Goal: Information Seeking & Learning: Find specific page/section

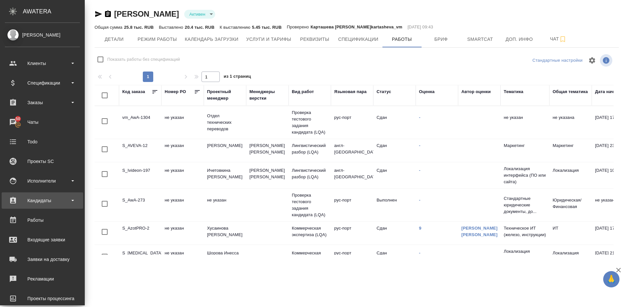
click at [50, 200] on div "Кандидаты" at bounding box center [42, 200] width 75 height 10
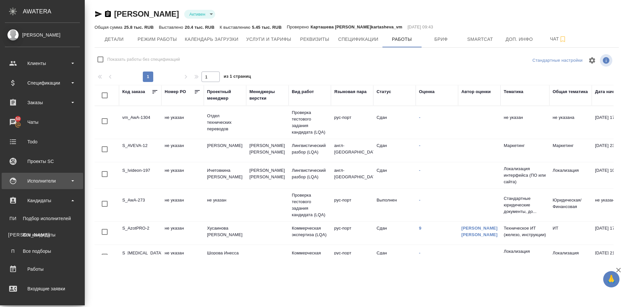
click at [51, 180] on div "Исполнители" at bounding box center [42, 181] width 75 height 10
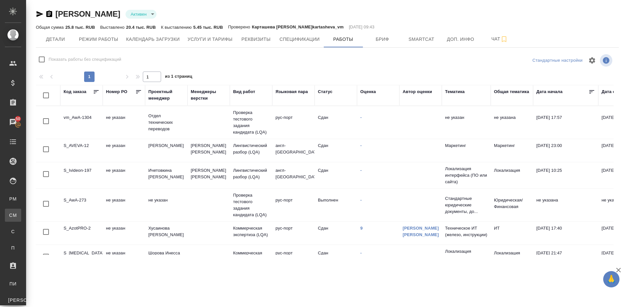
click at [10, 213] on div "Для CM/VM" at bounding box center [5, 215] width 10 height 7
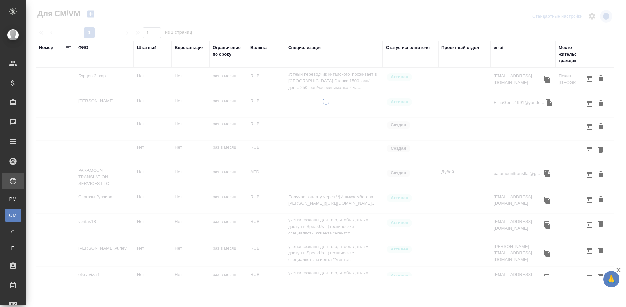
click at [68, 80] on td at bounding box center [55, 80] width 39 height 23
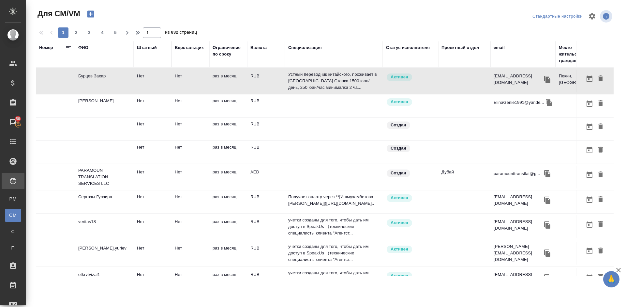
click at [86, 48] on div "ФИО" at bounding box center [83, 47] width 10 height 7
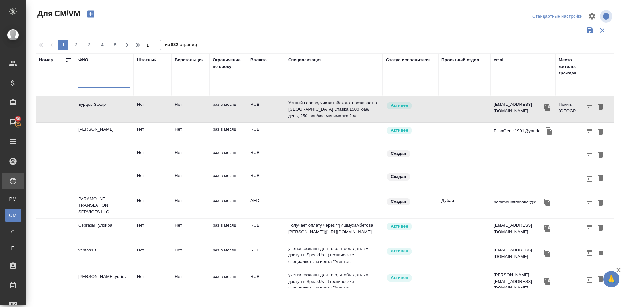
click at [102, 84] on input "text" at bounding box center [104, 84] width 52 height 8
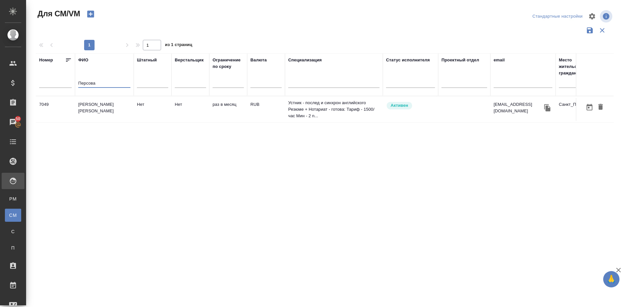
type input "Персова"
click at [107, 116] on td "Персова Ксения Львовна" at bounding box center [104, 109] width 59 height 23
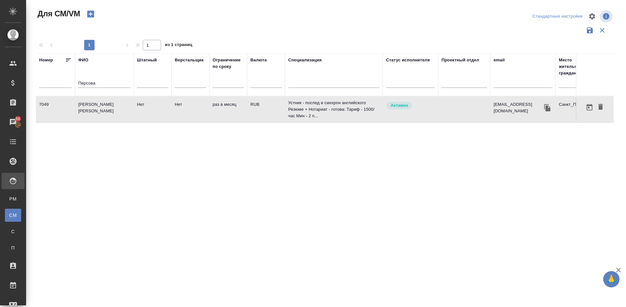
click at [107, 116] on td "Персова Ксения Львовна" at bounding box center [104, 109] width 59 height 23
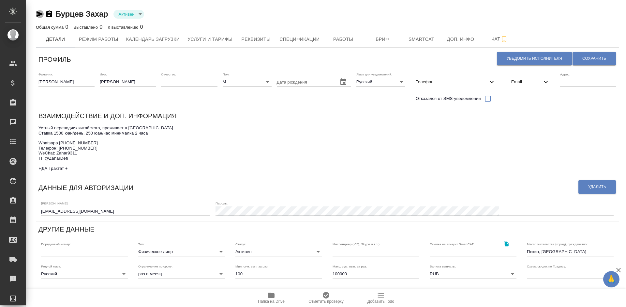
click at [41, 15] on icon "button" at bounding box center [40, 14] width 8 height 8
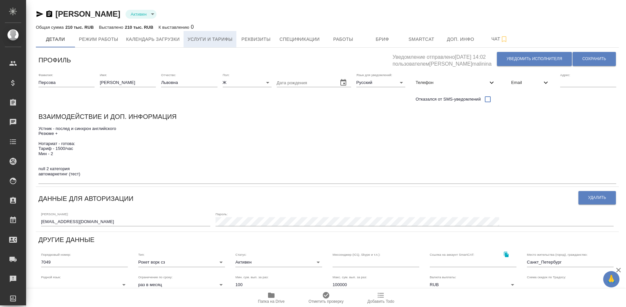
click at [207, 35] on span "Услуги и тарифы" at bounding box center [210, 39] width 45 height 8
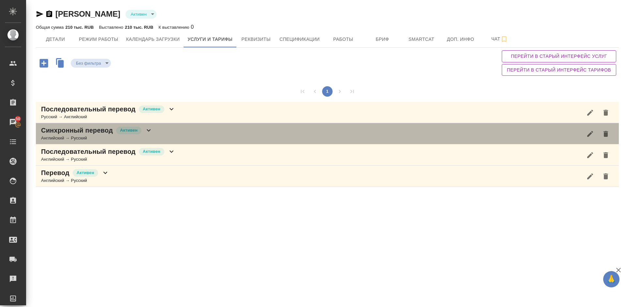
click at [170, 133] on div "Синхронный перевод Активен Английский → Русский" at bounding box center [327, 133] width 583 height 21
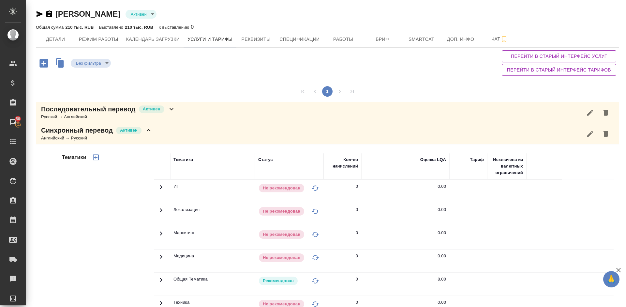
click at [111, 207] on div "Тематики" at bounding box center [107, 257] width 93 height 218
drag, startPoint x: 624, startPoint y: 116, endPoint x: 625, endPoint y: -4, distance: 120.7
click at [625, 0] on html "🙏 .cls-1 fill:#fff; AWATERA Lazareva Anastasia Клиенты Спецификации Заказы 50 Ч…" at bounding box center [313, 153] width 626 height 307
click at [61, 41] on span "Детали" at bounding box center [55, 39] width 31 height 8
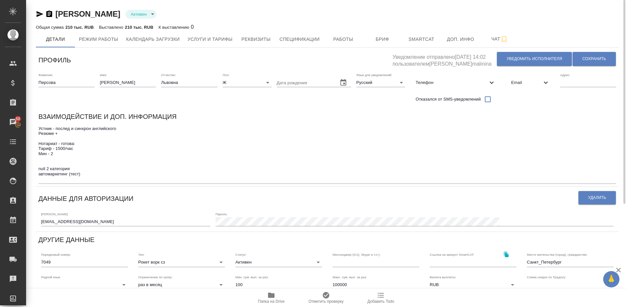
click at [273, 298] on icon "button" at bounding box center [272, 295] width 8 height 8
click at [272, 294] on icon "button" at bounding box center [271, 294] width 7 height 5
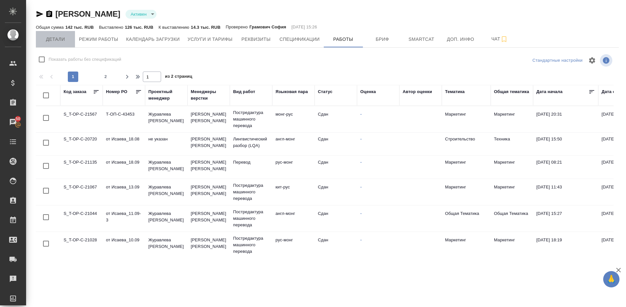
click at [60, 40] on span "Детали" at bounding box center [55, 39] width 31 height 8
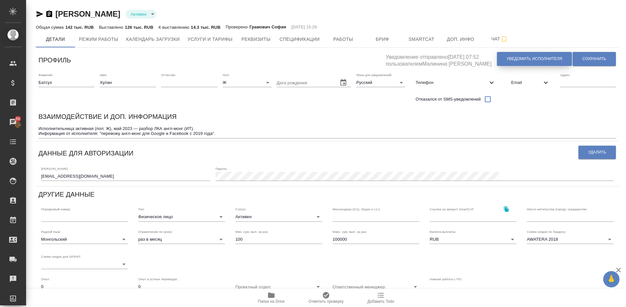
click at [517, 56] on span "Уведомить исполнителя" at bounding box center [534, 59] width 55 height 6
type textarea "Добрый день, Хулан! Ознакомиться с подробной информацией по выполненным работам…"
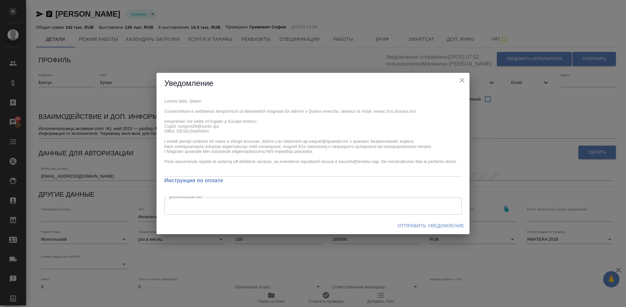
click at [429, 224] on span "Отправить уведомление" at bounding box center [431, 226] width 67 height 8
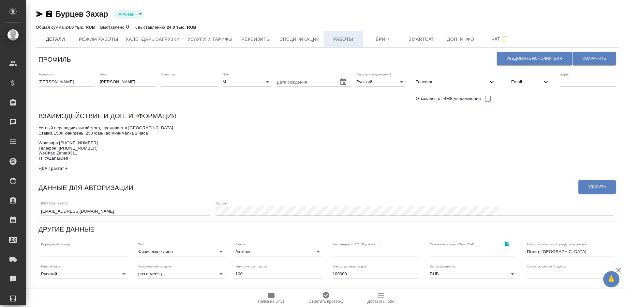
click at [346, 40] on span "Работы" at bounding box center [343, 39] width 31 height 8
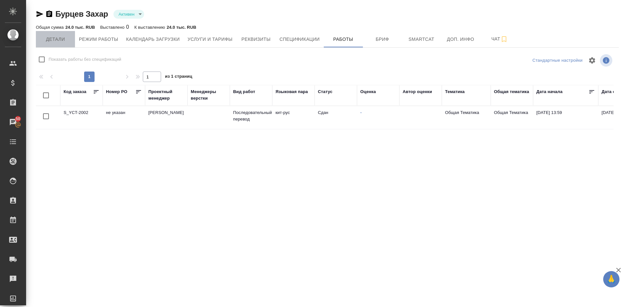
click at [63, 41] on span "Детали" at bounding box center [55, 39] width 31 height 8
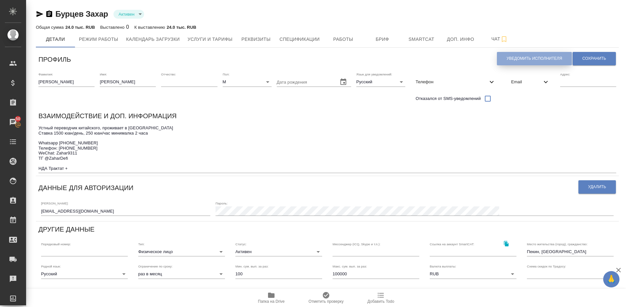
click at [527, 58] on span "Уведомить исполнителя" at bounding box center [534, 59] width 55 height 6
type textarea "Добрый день, Захар! Ознакомиться с подробной информацией по выполненным работам…"
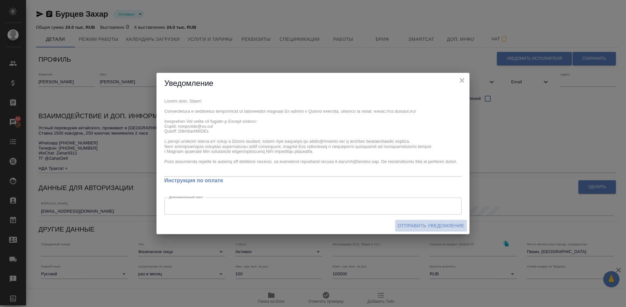
click at [415, 225] on span "Отправить уведомление" at bounding box center [431, 226] width 67 height 8
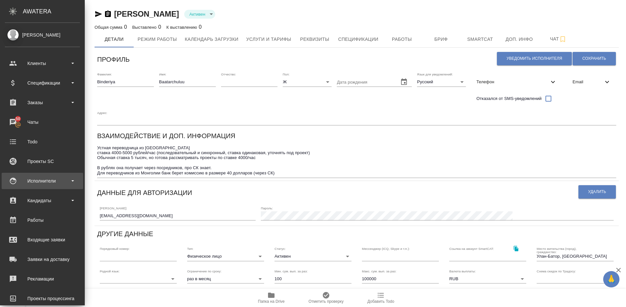
click at [60, 181] on div "Исполнители" at bounding box center [42, 181] width 75 height 10
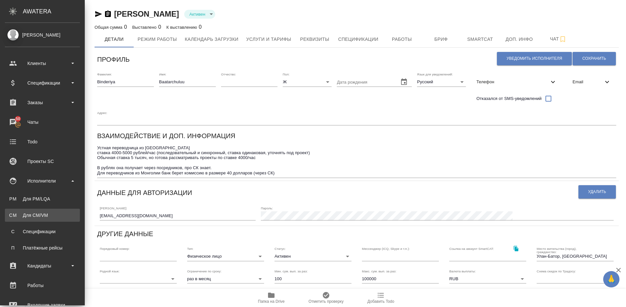
click at [60, 214] on div "Для CM/VM" at bounding box center [42, 215] width 69 height 7
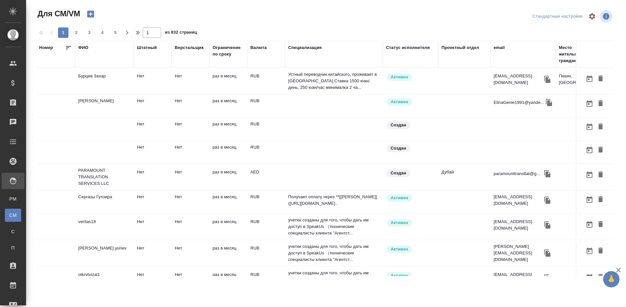
click at [87, 47] on div "ФИО" at bounding box center [83, 47] width 10 height 7
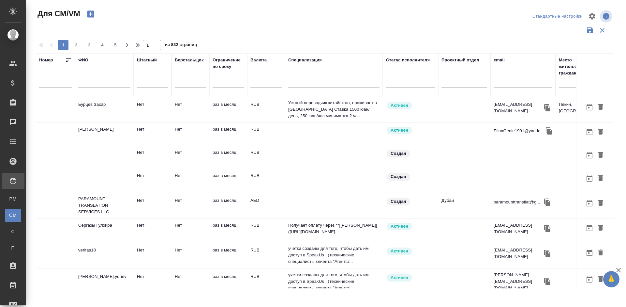
click at [105, 83] on input "text" at bounding box center [104, 84] width 52 height 8
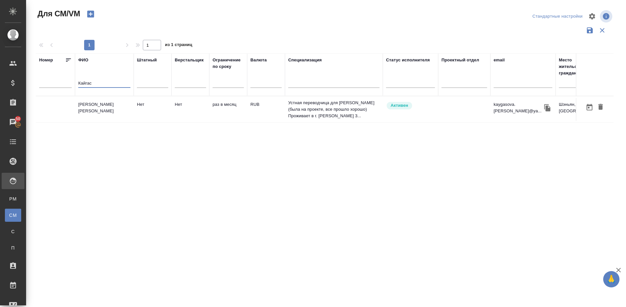
type input "Кайгас"
click at [109, 110] on td "[PERSON_NAME] [PERSON_NAME]" at bounding box center [104, 109] width 59 height 23
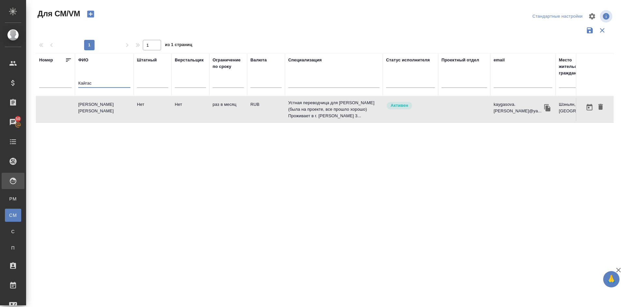
drag, startPoint x: 93, startPoint y: 82, endPoint x: 63, endPoint y: 84, distance: 30.5
click at [63, 84] on tr "Номер [PERSON_NAME] Штатный Верстальщик Ограничение по сроку Валюта Специализац…" at bounding box center [384, 74] width 697 height 43
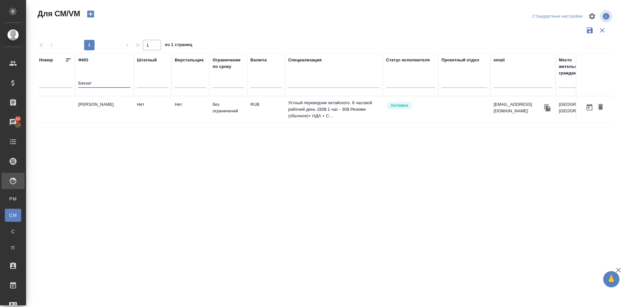
type input "Бекзат"
click at [92, 110] on td "Пернабеков Бекзат" at bounding box center [104, 109] width 59 height 23
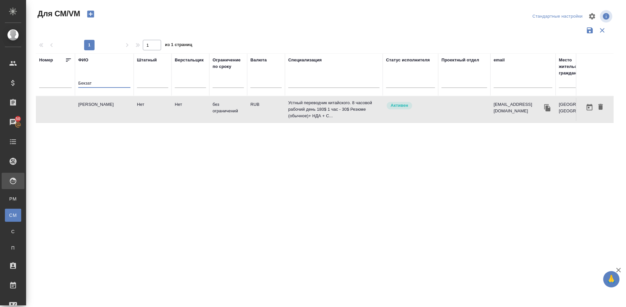
drag, startPoint x: 93, startPoint y: 83, endPoint x: 74, endPoint y: 85, distance: 18.3
click at [74, 85] on tr "Номер ФИО Бекзат Штатный Верстальщик Ограничение по сроку Валюта Специализация …" at bounding box center [384, 74] width 697 height 43
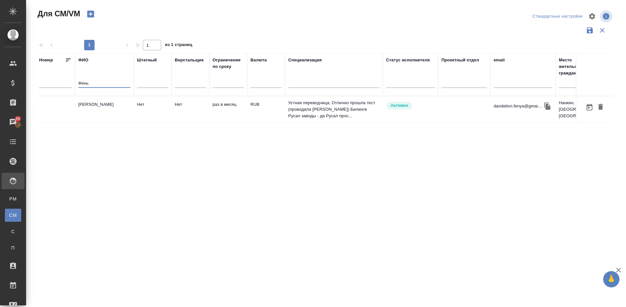
type input "Фень"
click at [104, 112] on td "Чжу Феньтинь" at bounding box center [104, 109] width 59 height 23
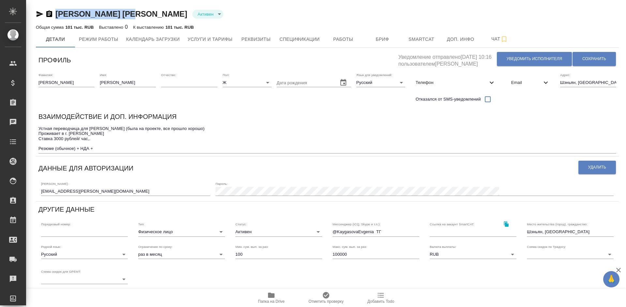
drag, startPoint x: 130, startPoint y: 15, endPoint x: 57, endPoint y: 14, distance: 72.4
click at [57, 14] on div "[PERSON_NAME] [PERSON_NAME] active" at bounding box center [327, 14] width 583 height 10
copy link "[PERSON_NAME] [PERSON_NAME]"
click at [353, 39] on span "Работы" at bounding box center [343, 39] width 31 height 8
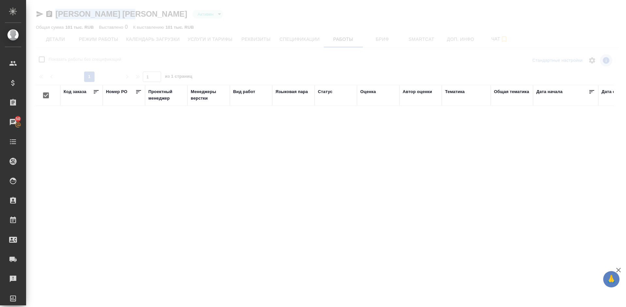
checkbox input "false"
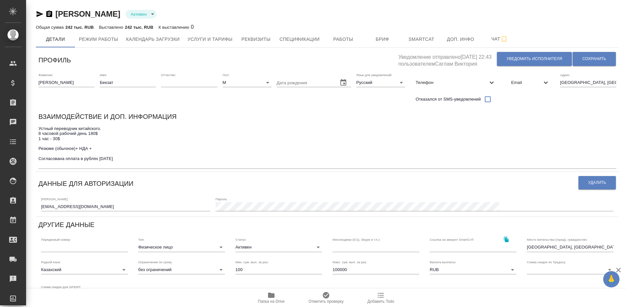
drag, startPoint x: 131, startPoint y: 15, endPoint x: 58, endPoint y: 14, distance: 72.8
click at [58, 14] on div "Пернабеков Бекзат Активен active" at bounding box center [327, 14] width 583 height 10
copy link "Пернабеков Бекзат"
click at [343, 38] on span "Работы" at bounding box center [343, 39] width 31 height 8
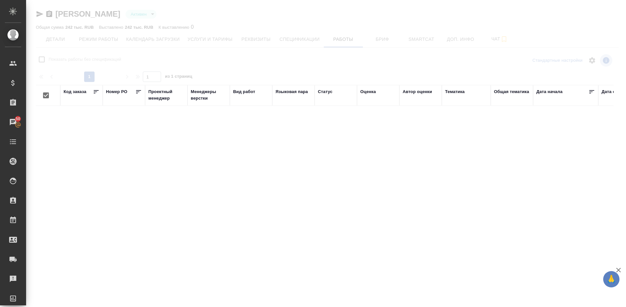
checkbox input "false"
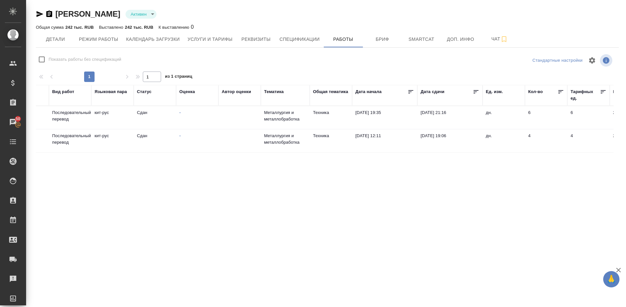
scroll to position [0, 200]
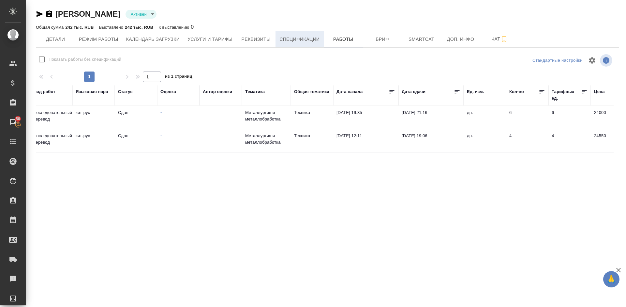
click at [304, 40] on span "Спецификации" at bounding box center [300, 39] width 40 height 8
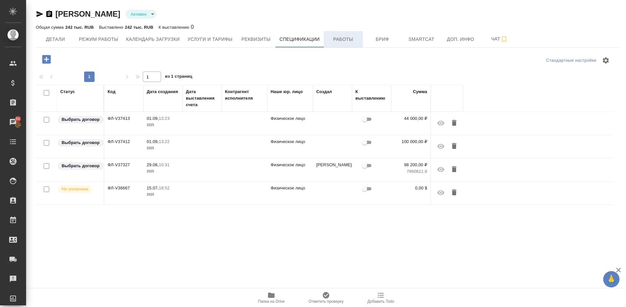
click at [343, 39] on span "Работы" at bounding box center [343, 39] width 31 height 8
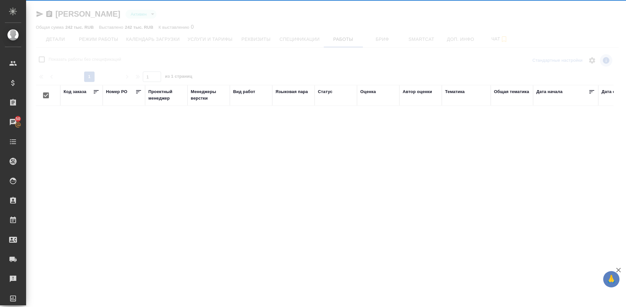
checkbox input "false"
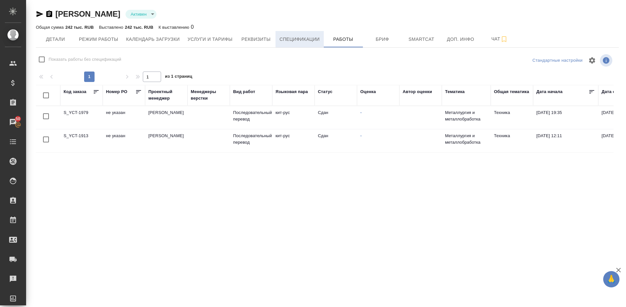
click at [309, 39] on span "Спецификации" at bounding box center [300, 39] width 40 height 8
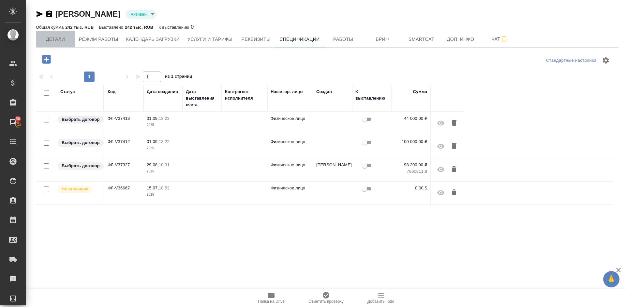
click at [66, 43] on span "Детали" at bounding box center [55, 39] width 31 height 8
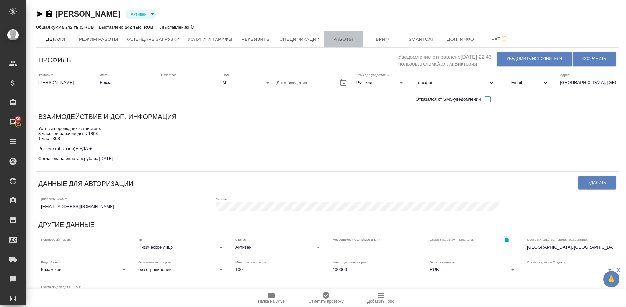
click at [340, 40] on span "Работы" at bounding box center [343, 39] width 31 height 8
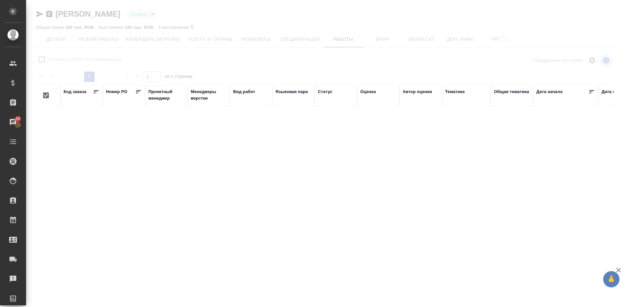
checkbox input "false"
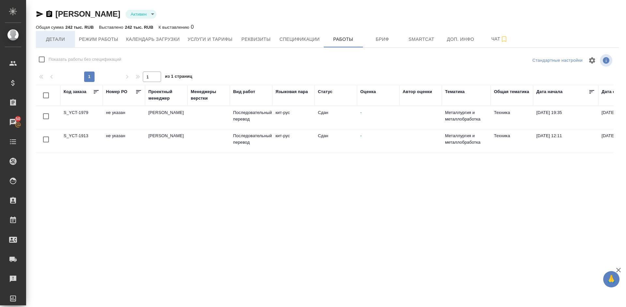
click at [61, 35] on span "Детали" at bounding box center [55, 39] width 31 height 8
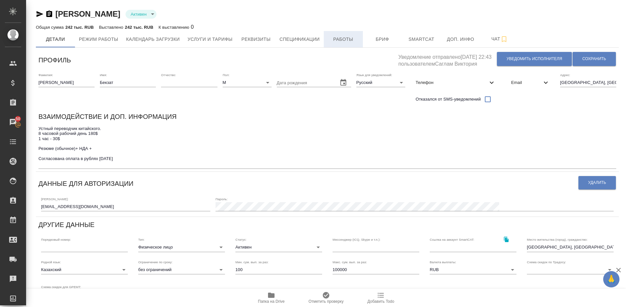
click at [341, 39] on span "Работы" at bounding box center [343, 39] width 31 height 8
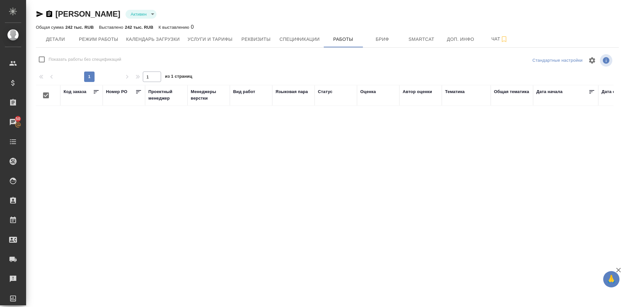
checkbox input "false"
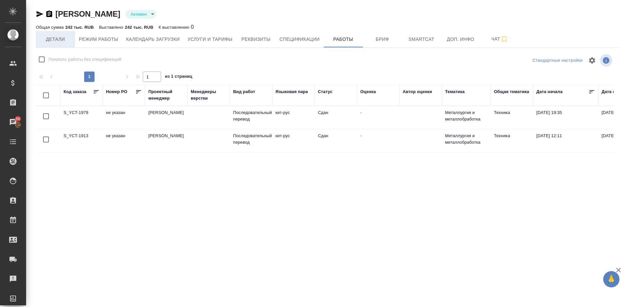
click at [57, 41] on span "Детали" at bounding box center [55, 39] width 31 height 8
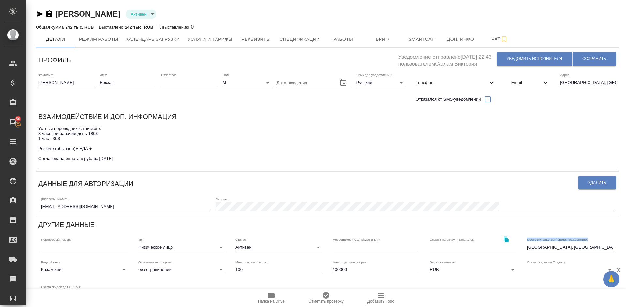
drag, startPoint x: 527, startPoint y: 245, endPoint x: 537, endPoint y: 246, distance: 9.8
click at [537, 246] on div "Место жительства (город), гражданство: Гуанчжоу, Китай" at bounding box center [570, 244] width 97 height 25
drag, startPoint x: 546, startPoint y: 246, endPoint x: 527, endPoint y: 248, distance: 18.3
click at [527, 248] on input "Гуанчжоу, Китай" at bounding box center [570, 246] width 87 height 9
click at [283, 45] on button "Спецификации" at bounding box center [300, 39] width 48 height 16
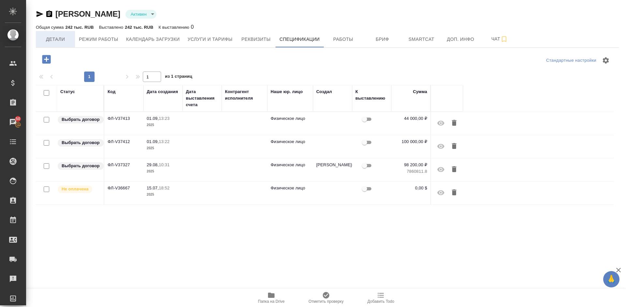
click at [71, 38] on span "Детали" at bounding box center [55, 39] width 31 height 8
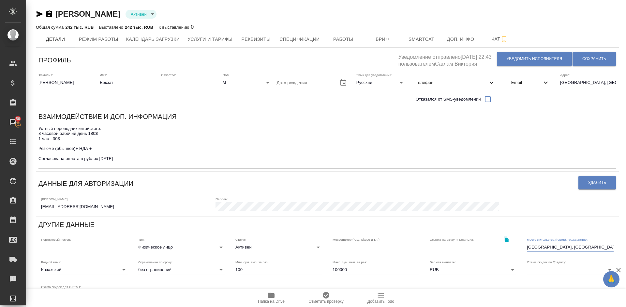
drag, startPoint x: 527, startPoint y: 247, endPoint x: 546, endPoint y: 247, distance: 18.3
click at [546, 247] on input "Гуанчжоу, Китай" at bounding box center [570, 246] width 87 height 9
drag, startPoint x: 120, startPoint y: 14, endPoint x: 58, endPoint y: 15, distance: 62.7
click at [58, 15] on div "Пернабеков Бекзат Активен active" at bounding box center [327, 14] width 583 height 10
copy link "Пернабеков Бекзат"
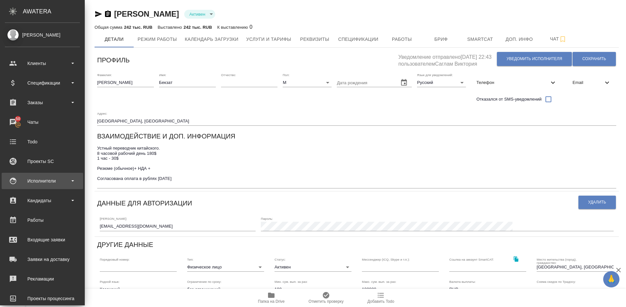
click at [59, 180] on div "Исполнители" at bounding box center [42, 181] width 75 height 10
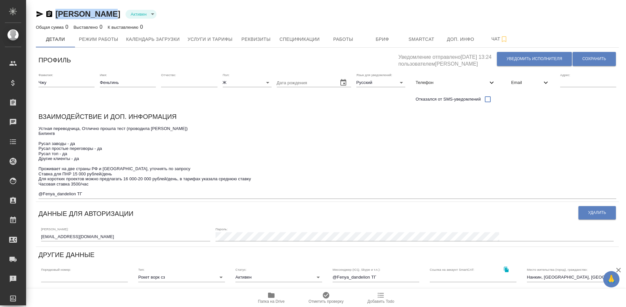
drag, startPoint x: 112, startPoint y: 17, endPoint x: 57, endPoint y: 11, distance: 55.5
click at [57, 11] on div "Чжу Феньтинь Активен active" at bounding box center [327, 14] width 583 height 10
copy link "Чжу Феньтинь"
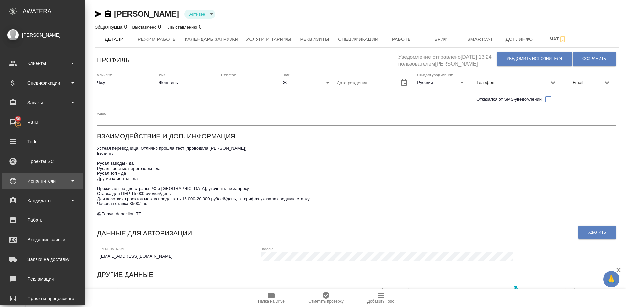
click at [61, 180] on div "Исполнители" at bounding box center [42, 181] width 75 height 10
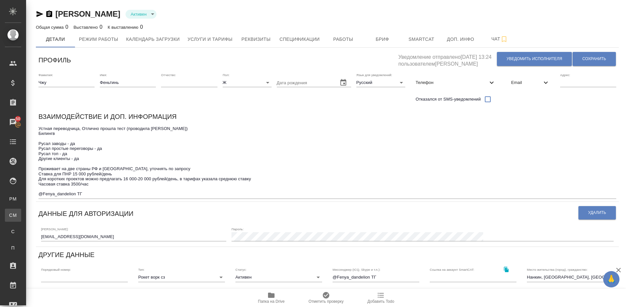
click at [10, 214] on div "Для CM/VM" at bounding box center [5, 215] width 10 height 7
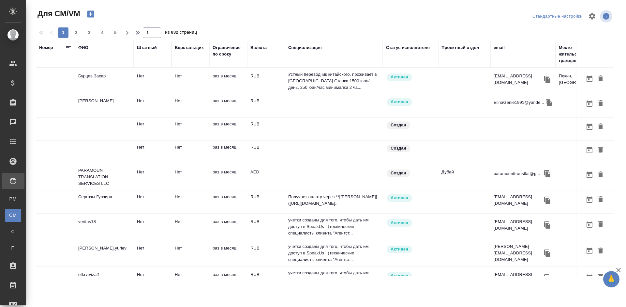
click at [119, 82] on td "Бурцев Захар" at bounding box center [104, 80] width 59 height 23
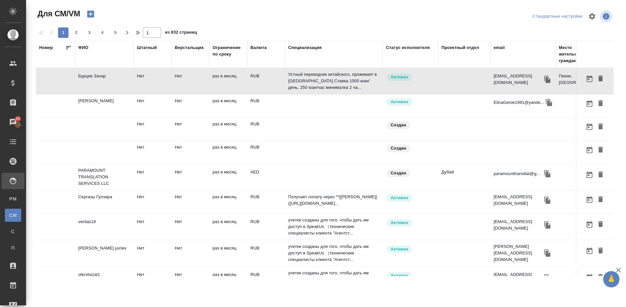
click at [84, 48] on div "ФИО" at bounding box center [83, 47] width 10 height 7
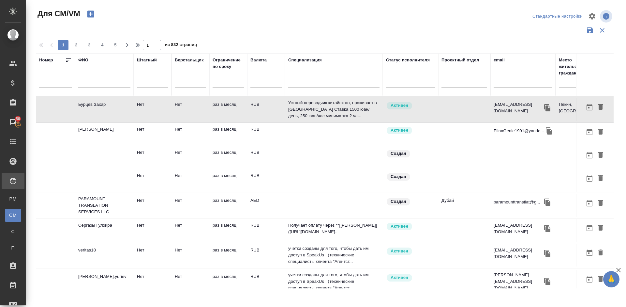
click at [100, 81] on input "text" at bounding box center [104, 84] width 52 height 8
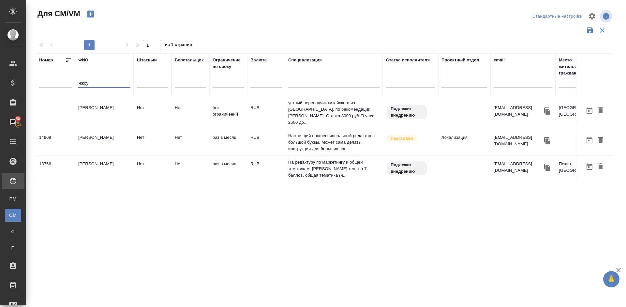
type input "Чжоу"
click at [101, 166] on td "[PERSON_NAME]" at bounding box center [104, 168] width 59 height 23
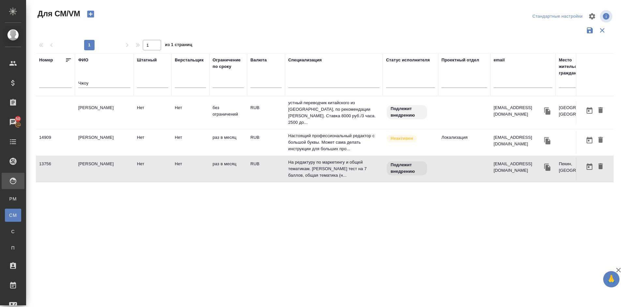
click at [101, 168] on td "[PERSON_NAME]" at bounding box center [104, 168] width 59 height 23
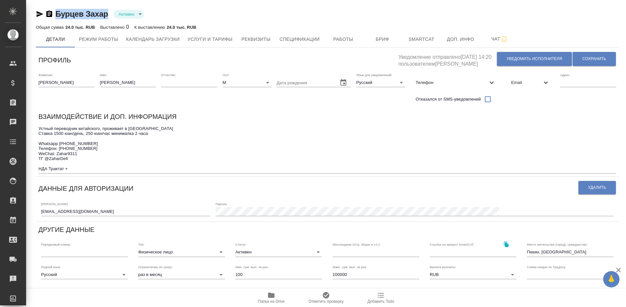
drag, startPoint x: 109, startPoint y: 16, endPoint x: 54, endPoint y: 14, distance: 55.2
click at [53, 14] on div "[PERSON_NAME] active" at bounding box center [327, 14] width 583 height 10
copy link "Бурцев Захар"
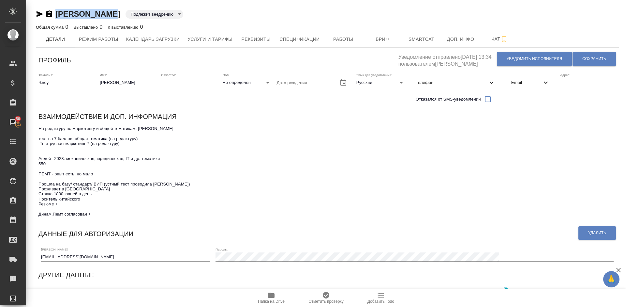
drag, startPoint x: 112, startPoint y: 15, endPoint x: 58, endPoint y: 14, distance: 53.5
click at [58, 14] on div "[PERSON_NAME] [PERSON_NAME] внедрению toBeImplemented" at bounding box center [327, 14] width 583 height 10
copy link "[PERSON_NAME]"
